Goal: Information Seeking & Learning: Learn about a topic

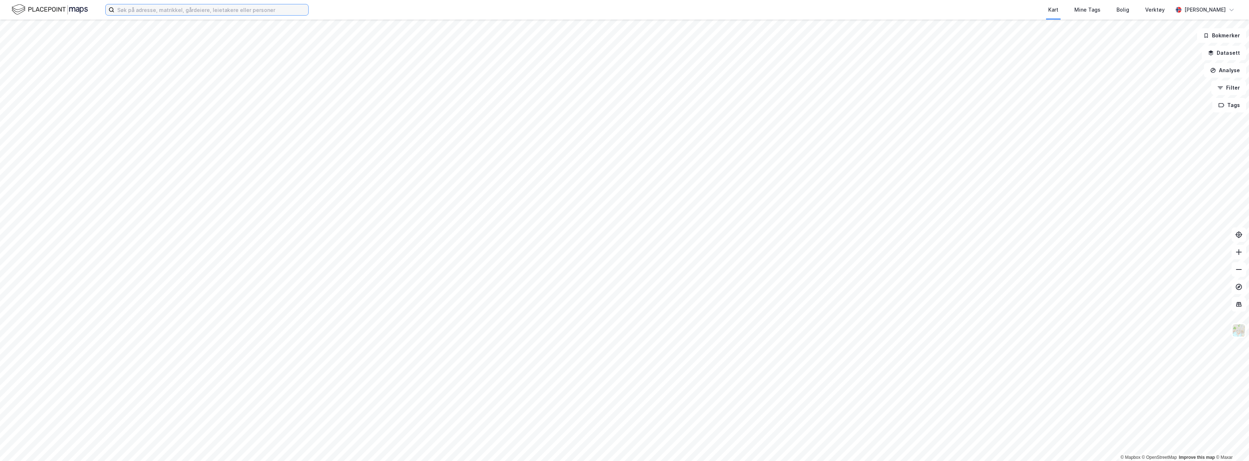
click at [135, 11] on input at bounding box center [211, 9] width 194 height 11
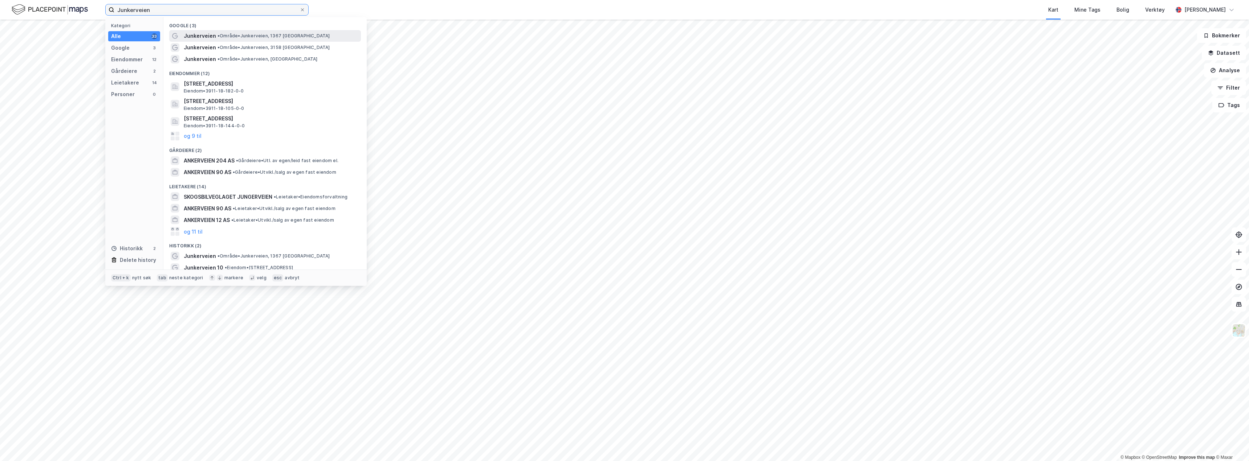
type input "Junkerveien"
click at [219, 38] on span "•" at bounding box center [218, 35] width 2 height 5
